Goal: Understand process/instructions: Learn how to perform a task or action

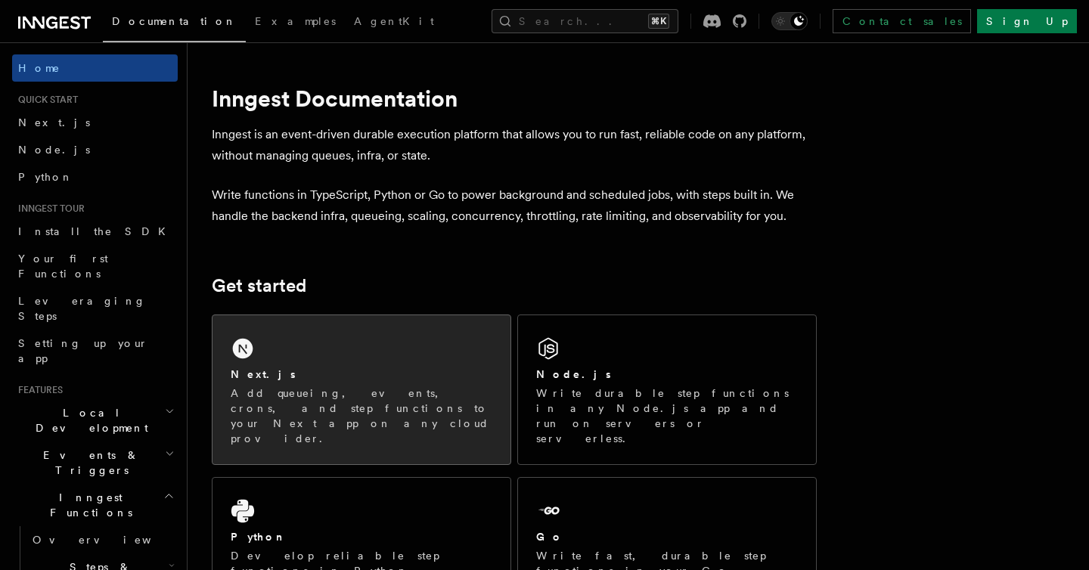
click at [313, 362] on div "Next.js Add queueing, events, crons, and step functions to your Next app on any…" at bounding box center [362, 389] width 298 height 149
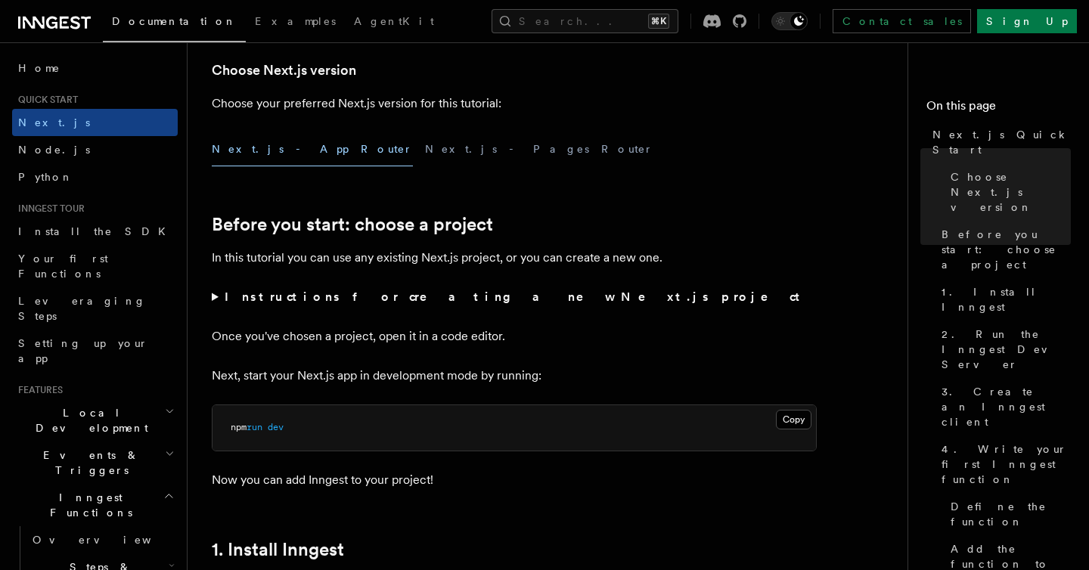
scroll to position [362, 0]
click at [213, 300] on summary "Instructions for creating a new Next.js project" at bounding box center [514, 298] width 605 height 21
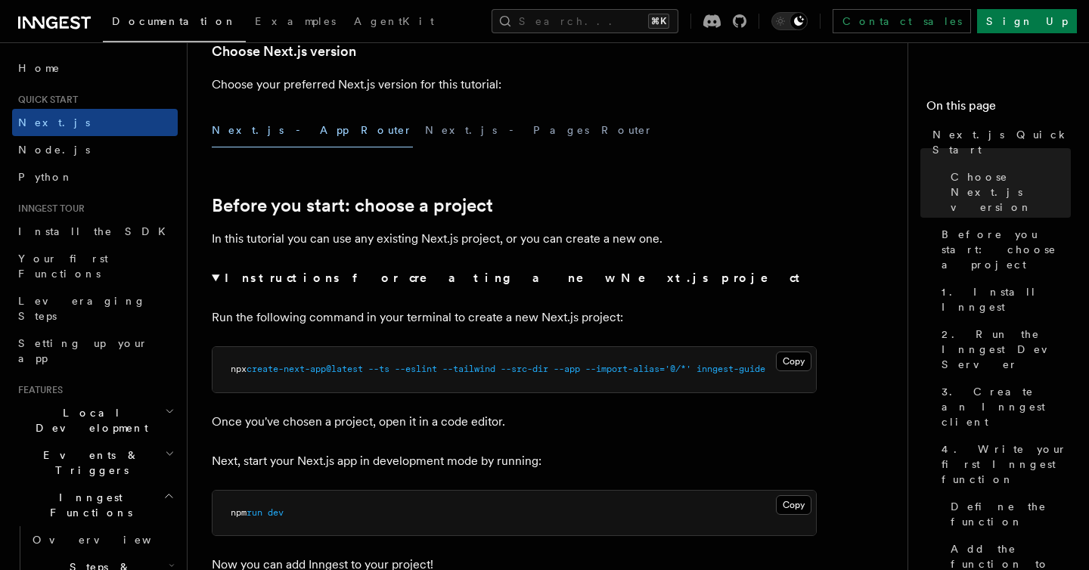
scroll to position [387, 0]
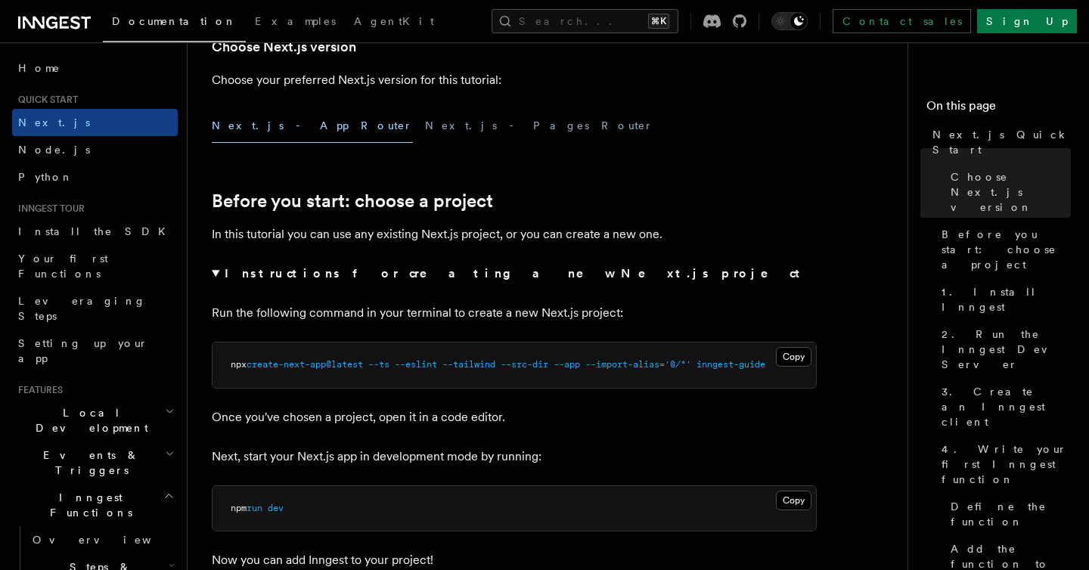
click at [577, 451] on p "Next, start your Next.js app in development mode by running:" at bounding box center [514, 456] width 605 height 21
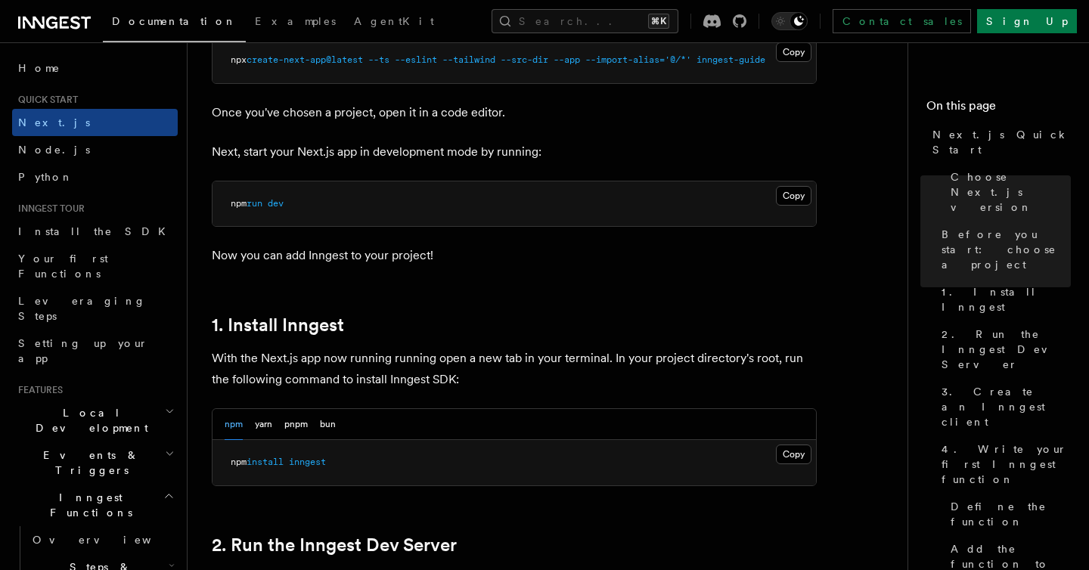
scroll to position [637, 0]
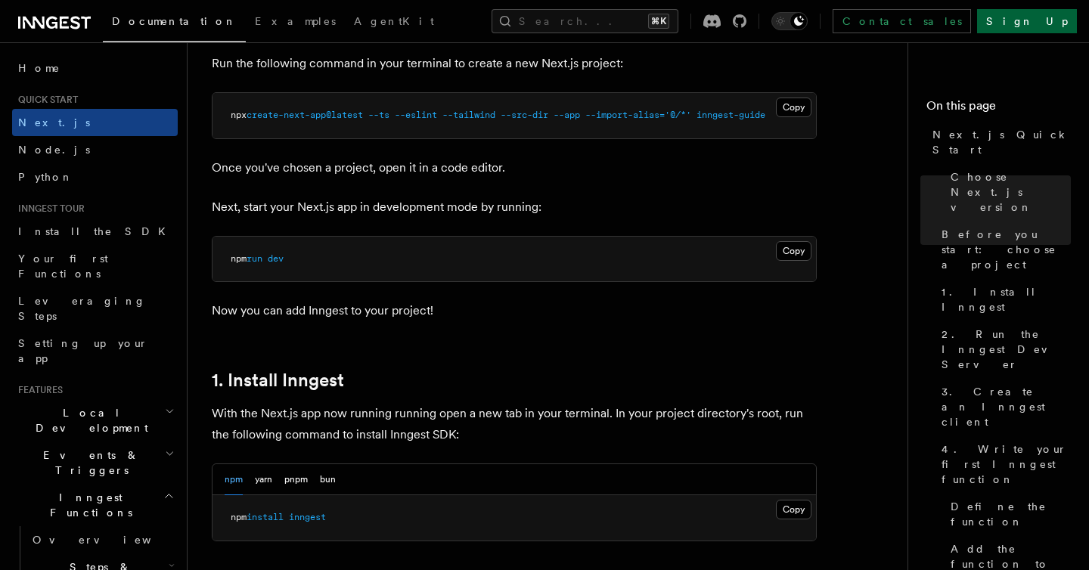
click at [1054, 22] on link "Sign Up" at bounding box center [1027, 21] width 100 height 24
